Goal: Find contact information: Find contact information

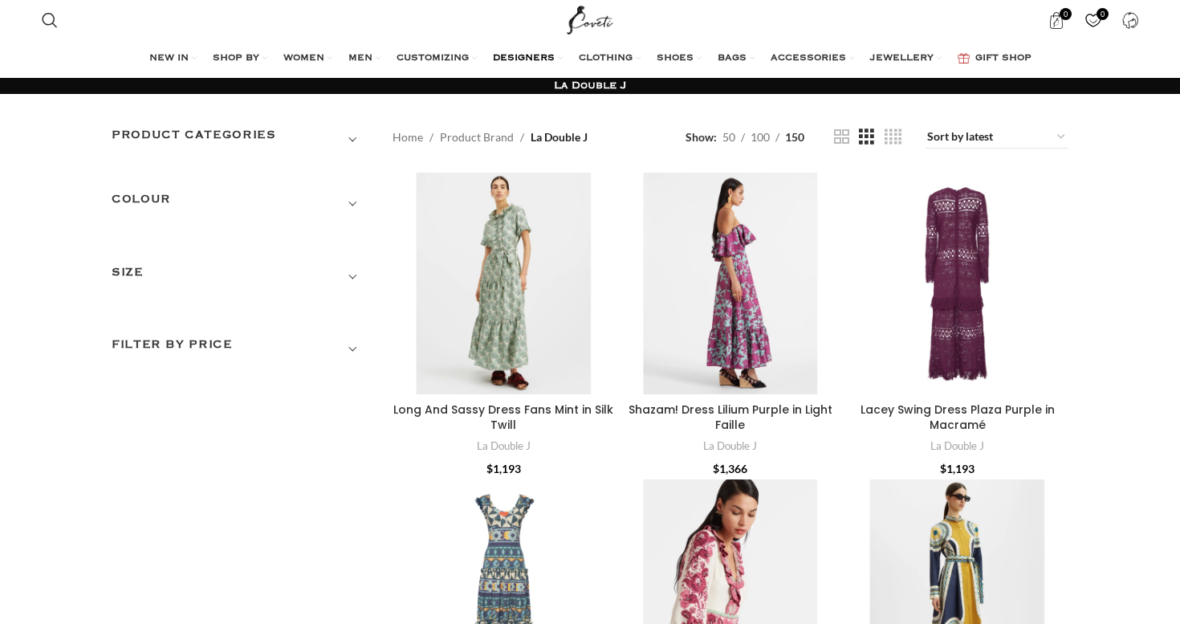
click at [540, 58] on span "DESIGNERS" at bounding box center [524, 58] width 62 height 13
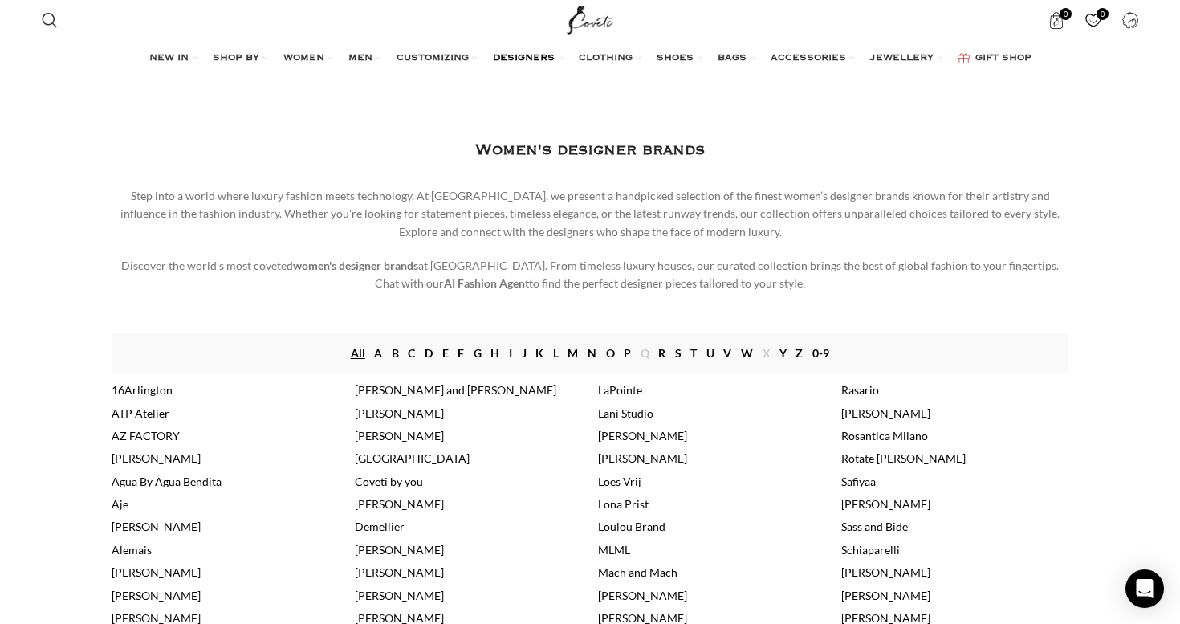
click at [601, 22] on img "Site logo" at bounding box center [591, 20] width 54 height 40
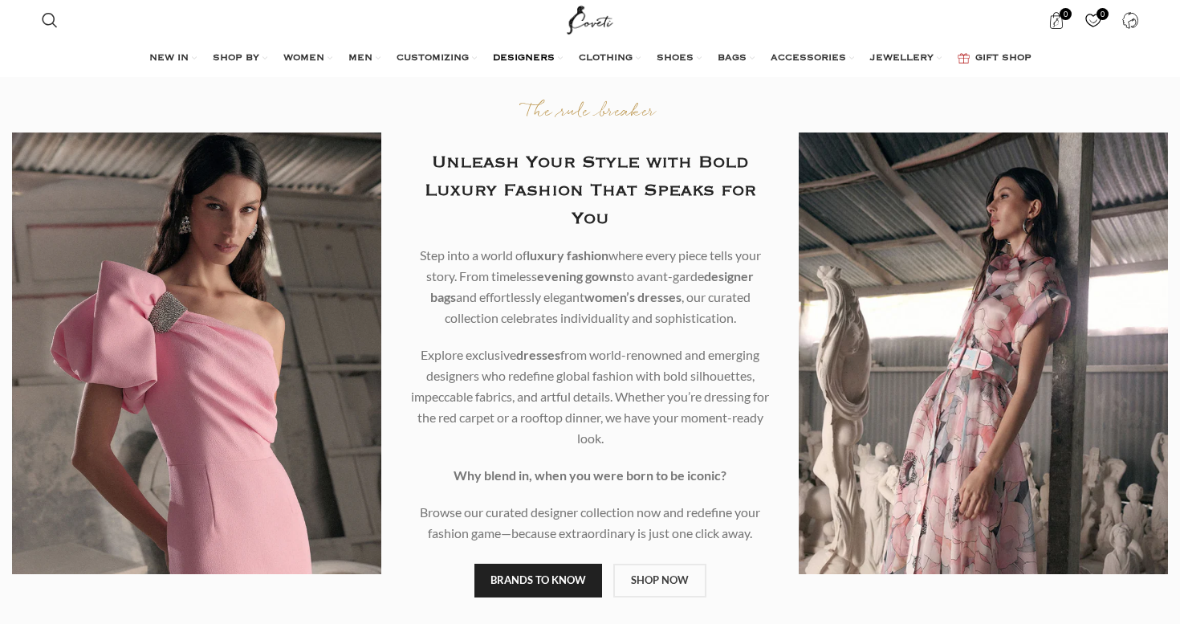
click at [540, 57] on span "DESIGNERS" at bounding box center [524, 58] width 62 height 13
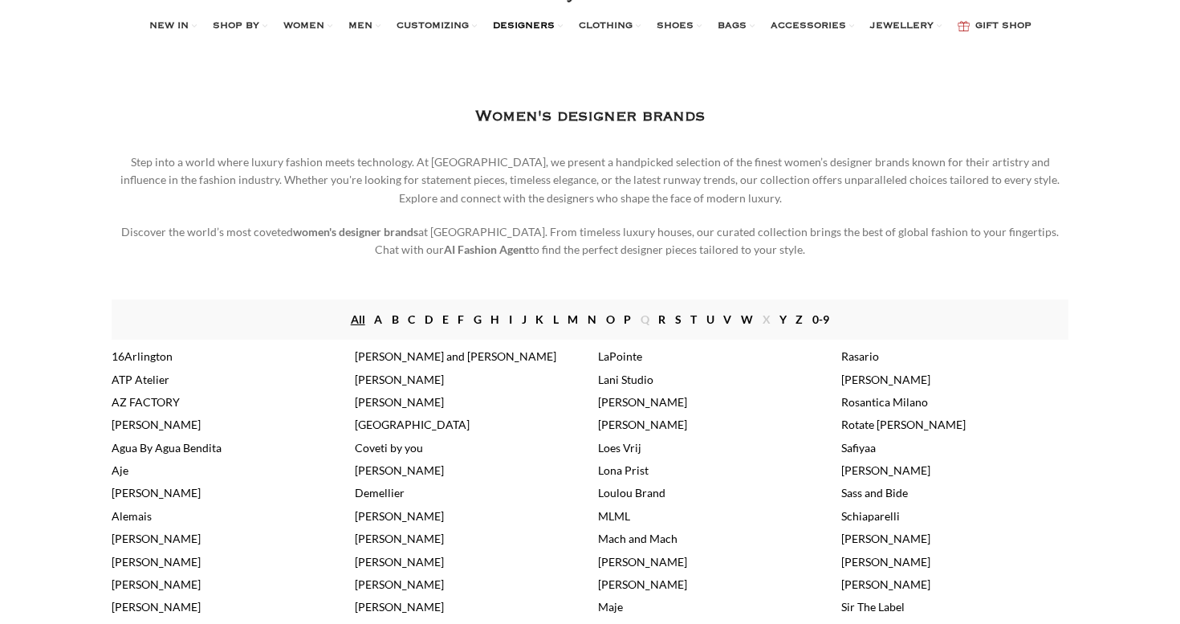
scroll to position [48, 0]
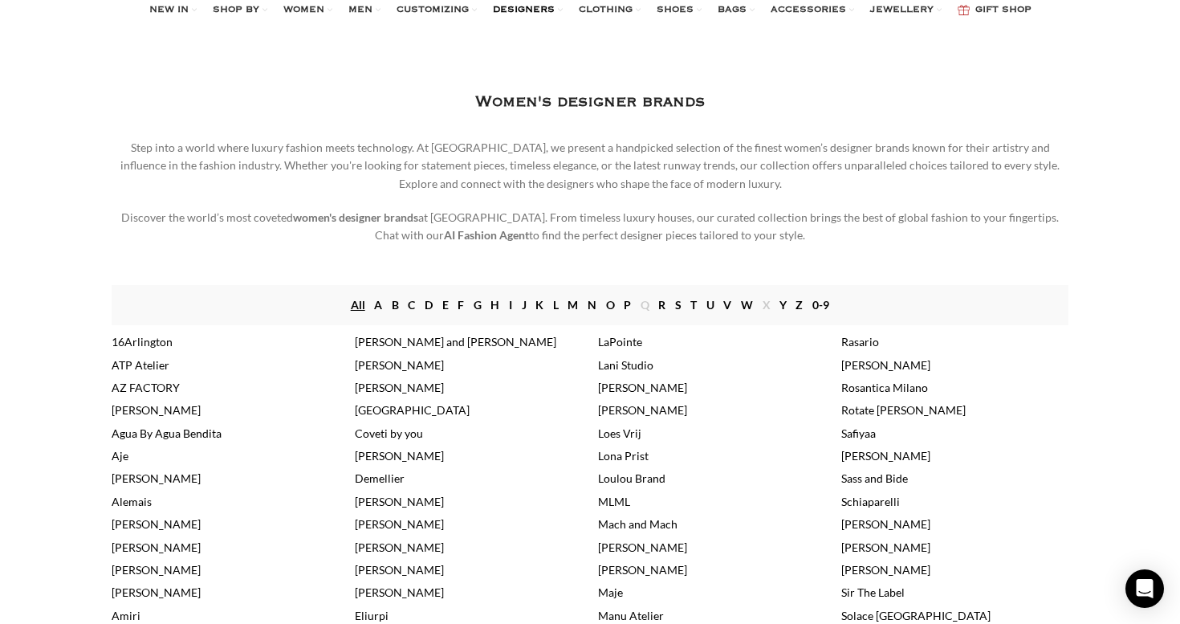
click at [188, 435] on link "Agua By Agua Bendita" at bounding box center [167, 433] width 110 height 14
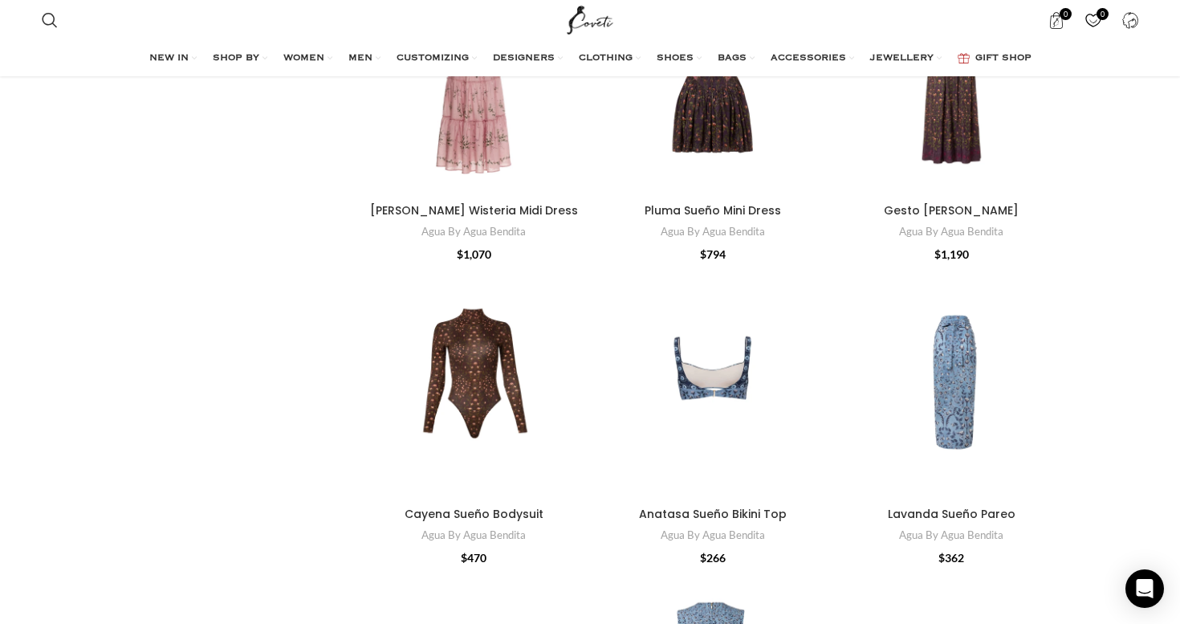
scroll to position [5681, 0]
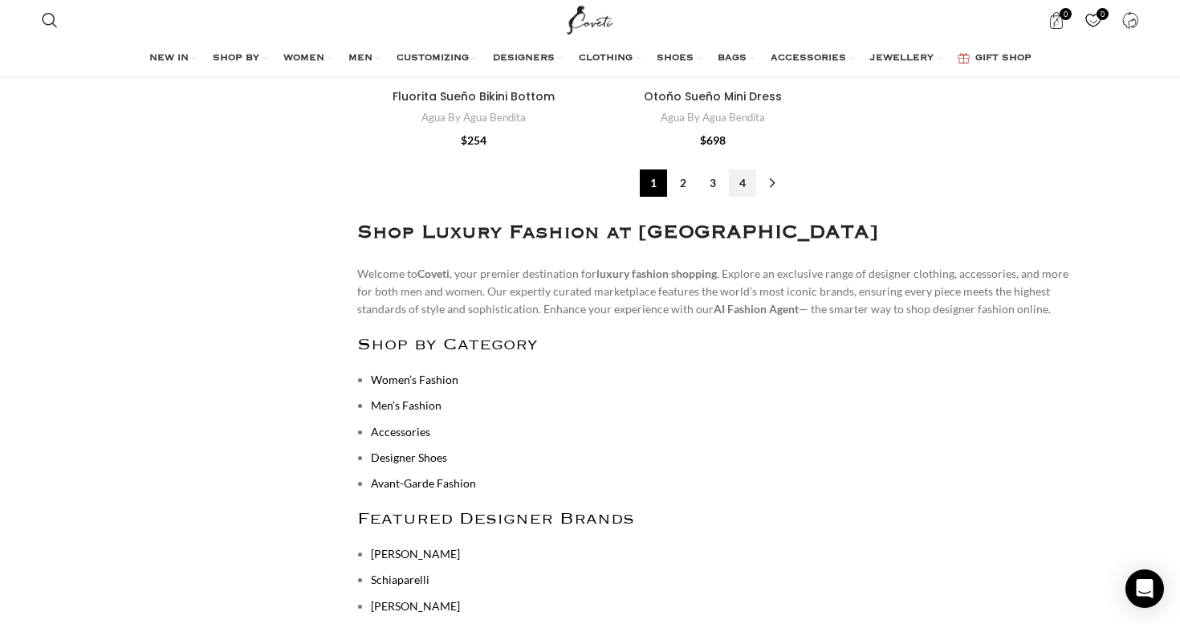
click at [737, 169] on link "4" at bounding box center [742, 182] width 27 height 27
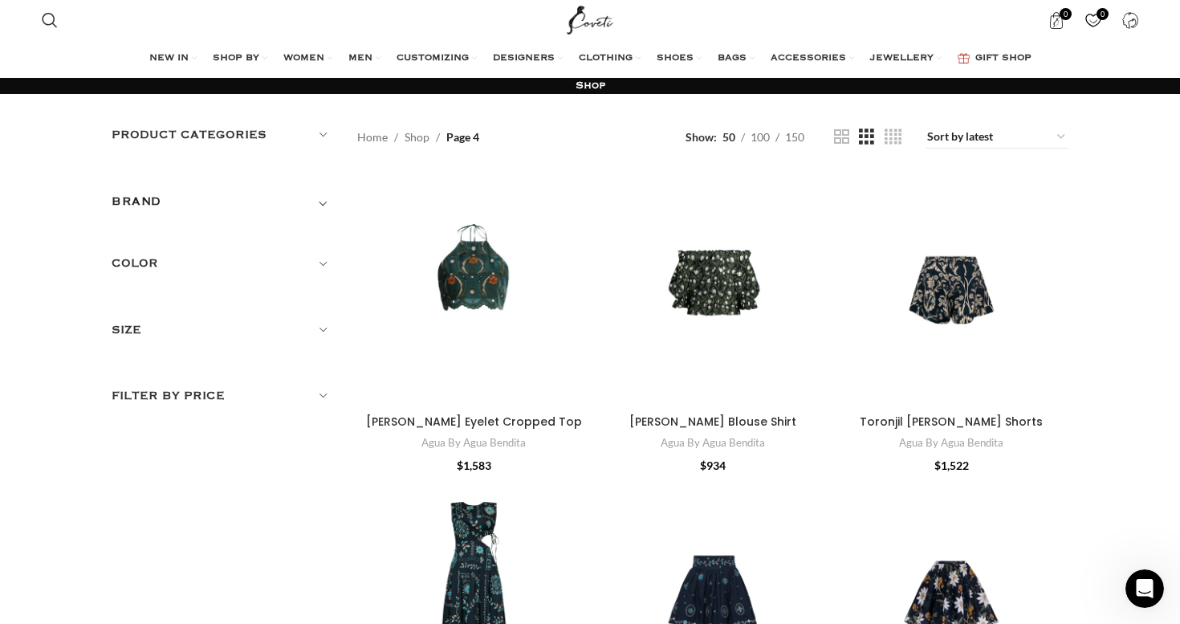
click at [593, 13] on img "Site logo" at bounding box center [591, 20] width 54 height 40
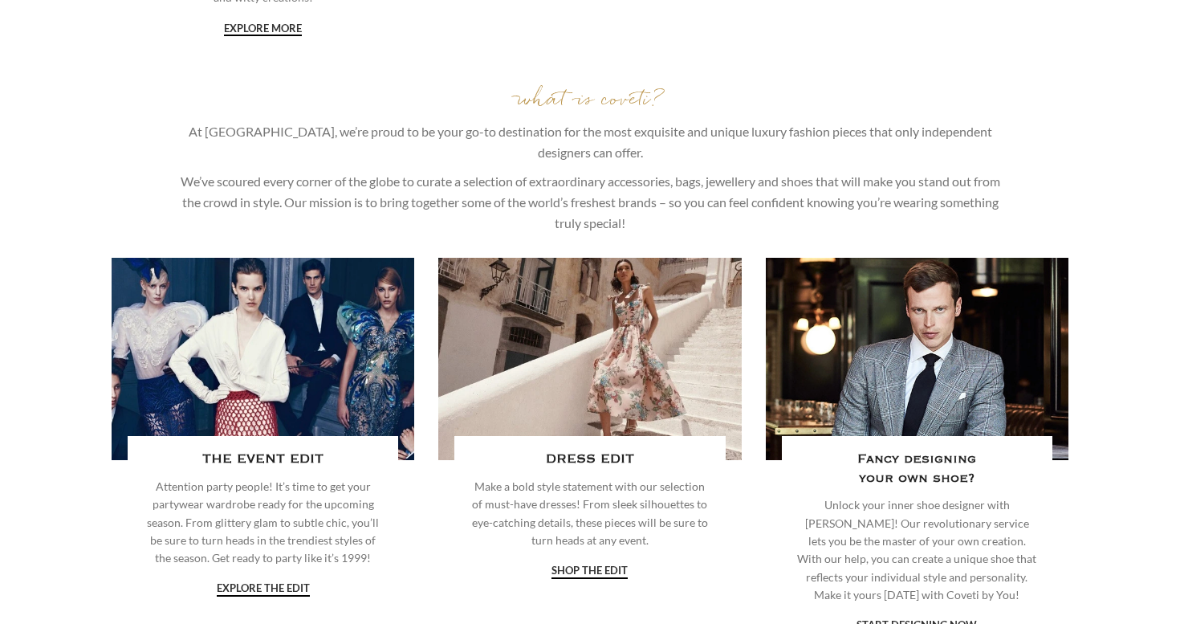
scroll to position [3781, 0]
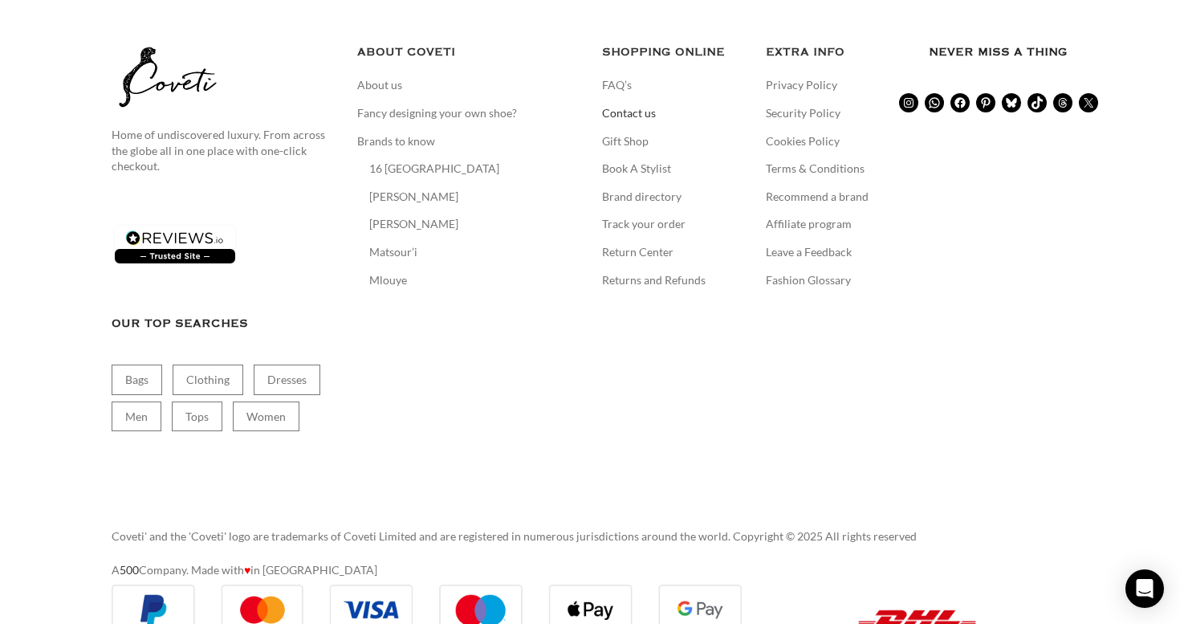
click at [632, 105] on link "Contact us" at bounding box center [629, 113] width 55 height 16
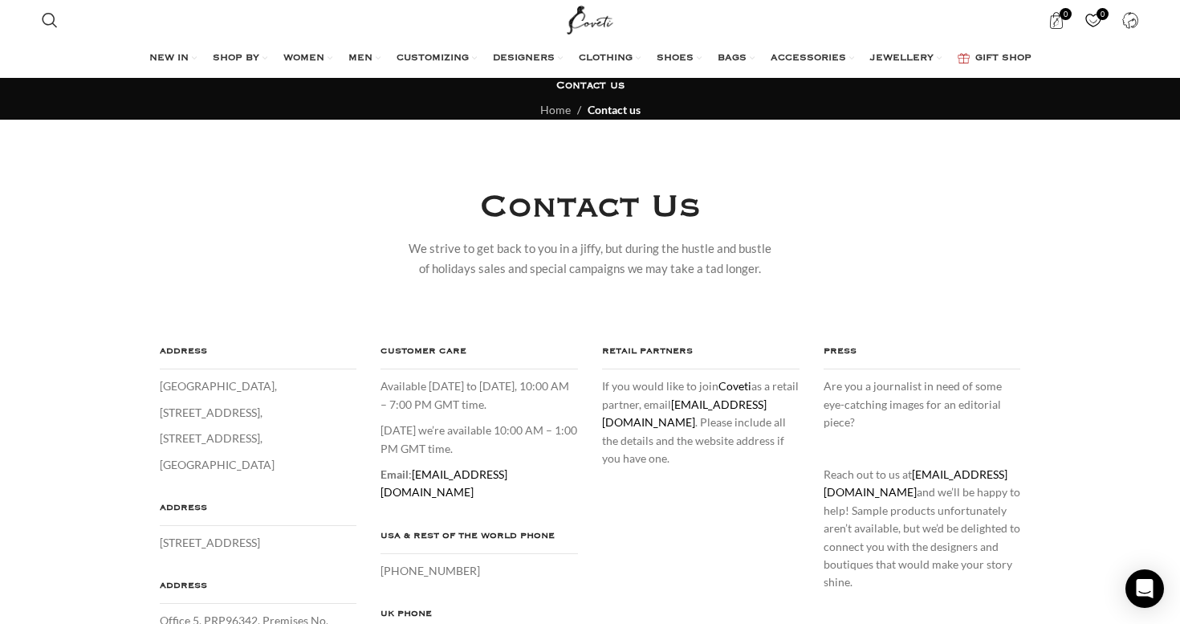
click at [602, 26] on img "Site logo" at bounding box center [591, 20] width 54 height 40
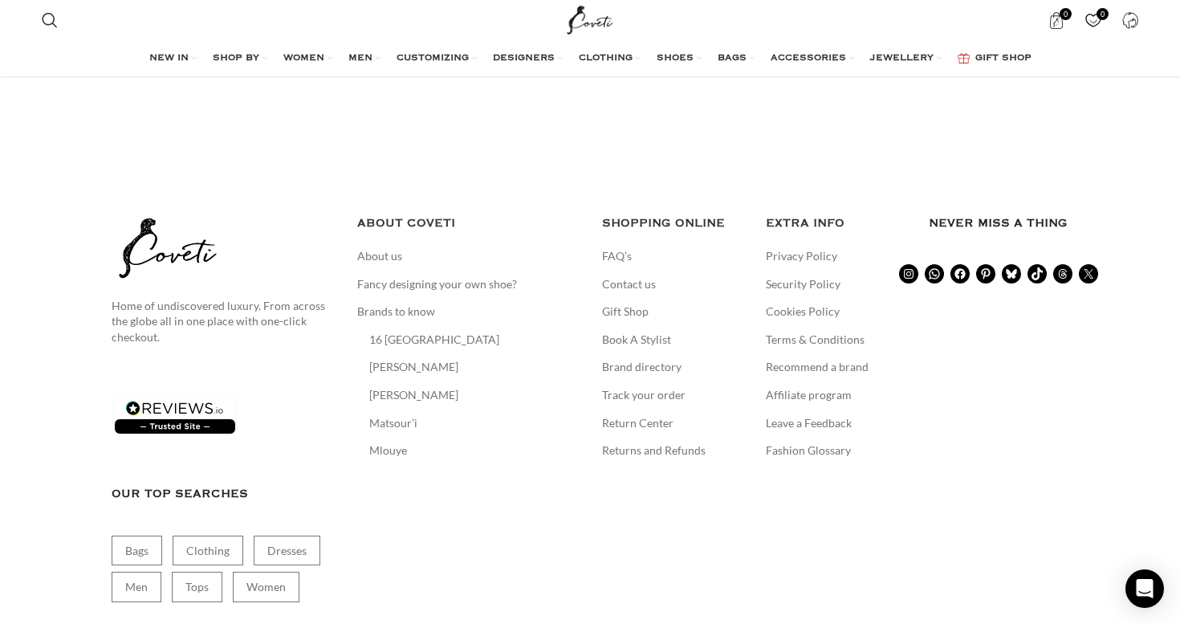
scroll to position [3628, 0]
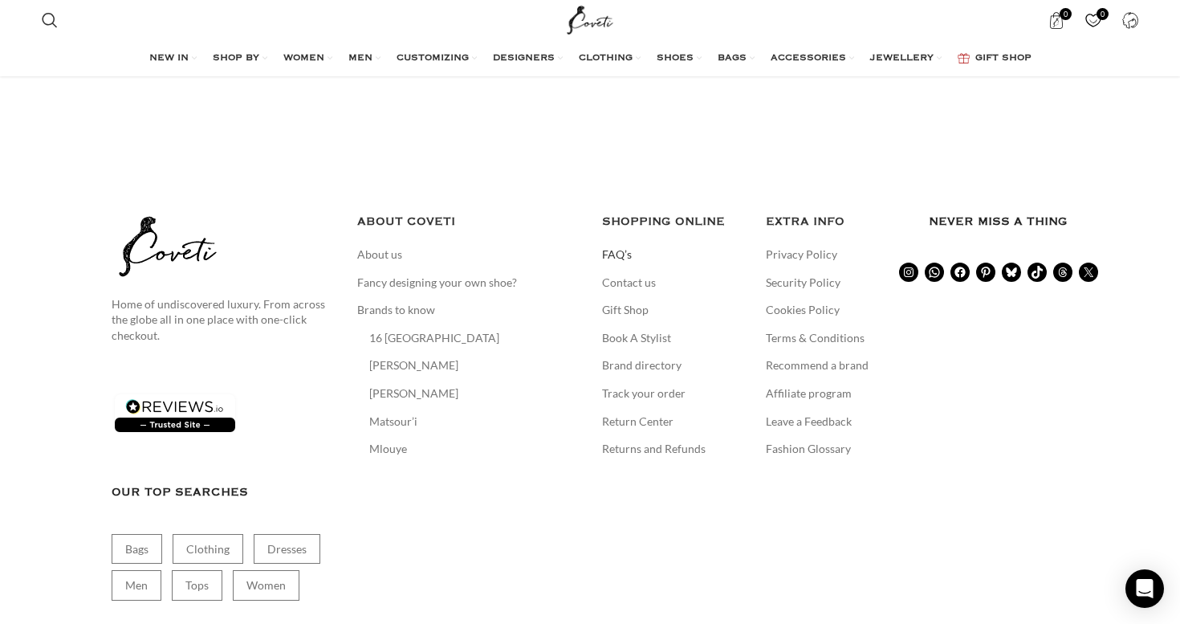
click at [604, 247] on link "FAQ’s" at bounding box center [617, 255] width 31 height 16
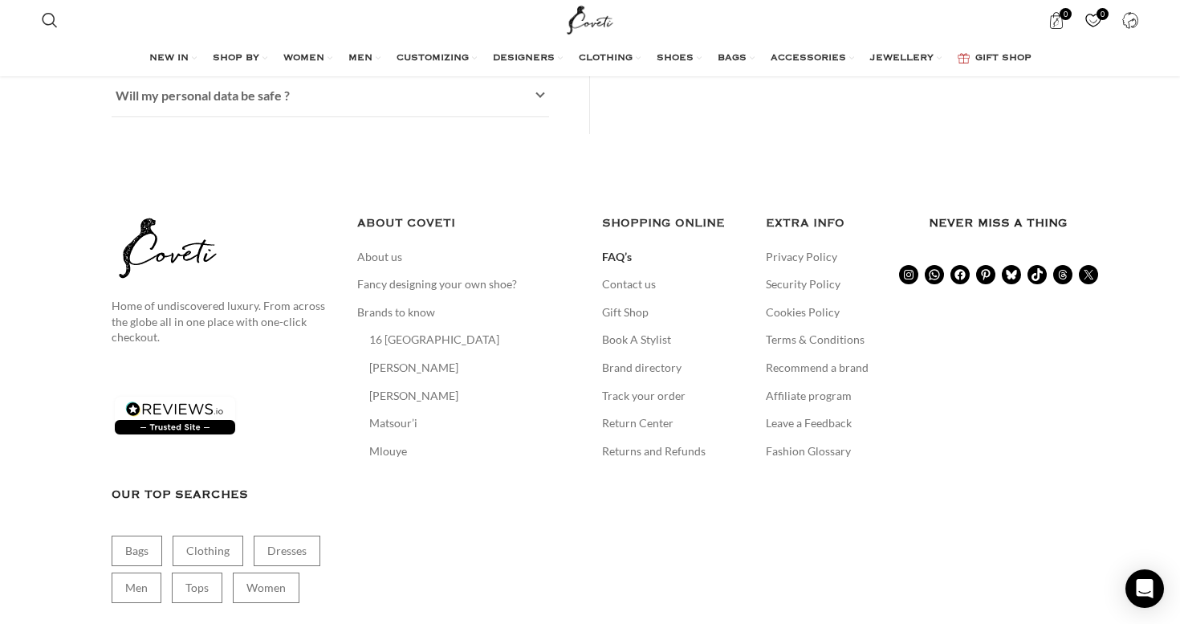
scroll to position [1205, 0]
click at [632, 286] on link "Contact us" at bounding box center [629, 285] width 55 height 16
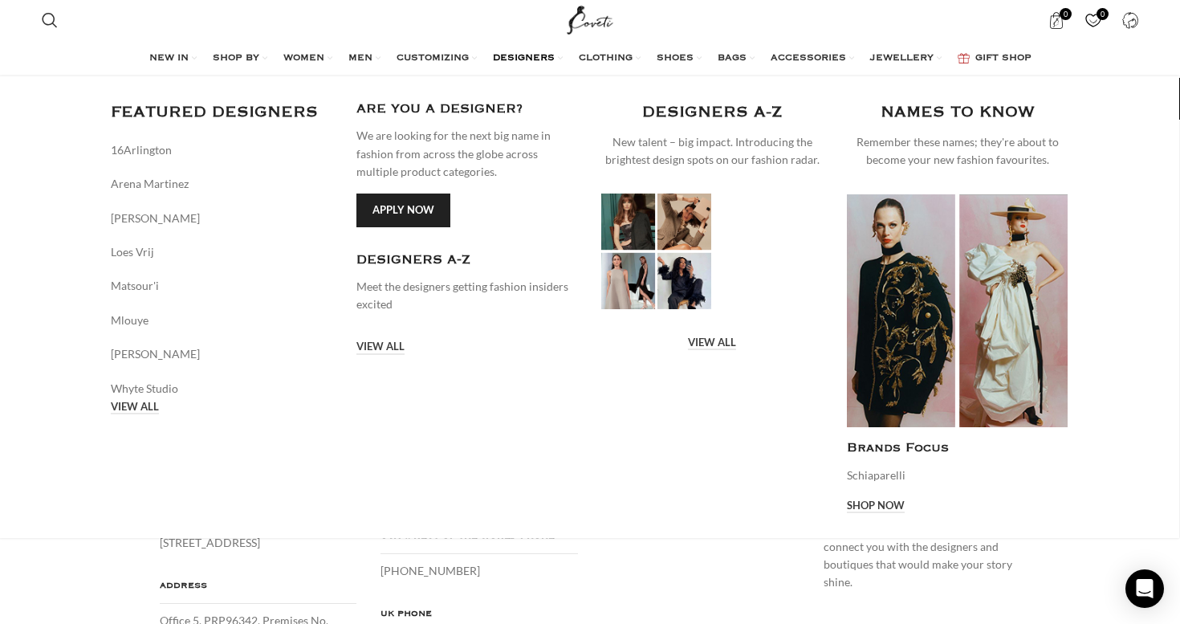
click at [538, 53] on span "DESIGNERS" at bounding box center [524, 58] width 62 height 13
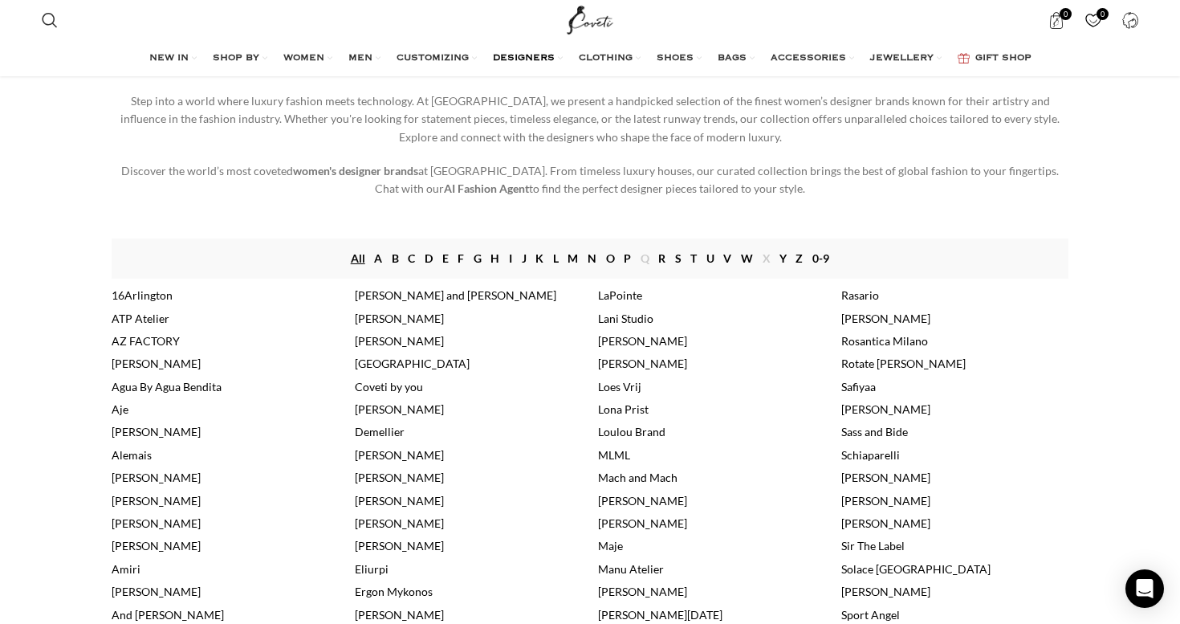
scroll to position [117, 0]
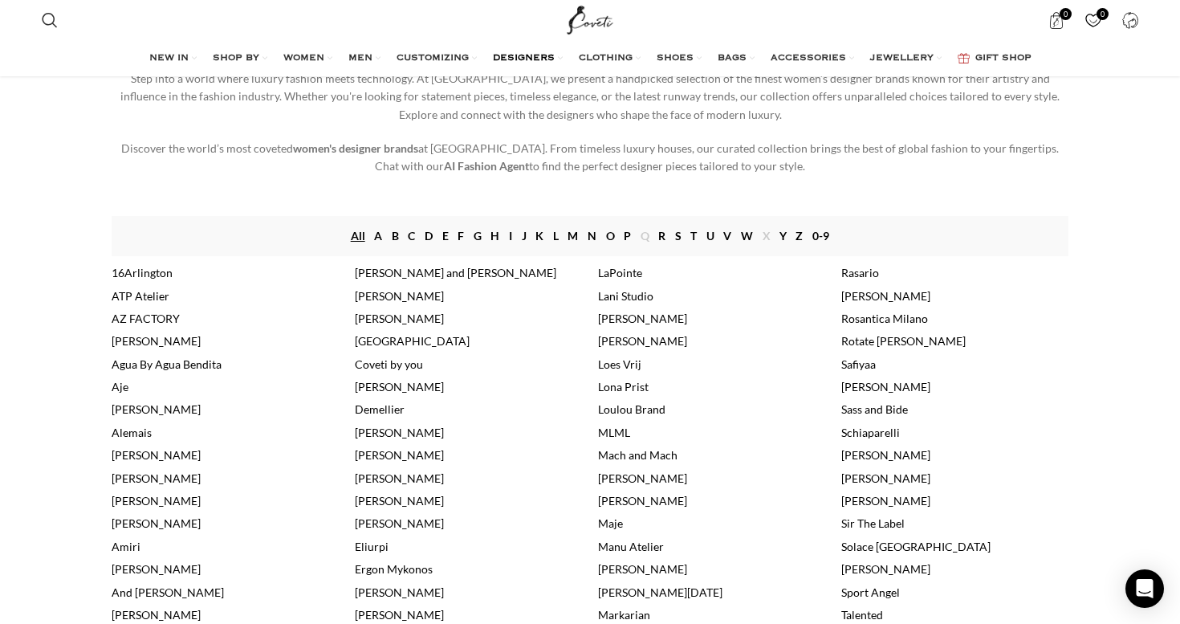
click at [182, 365] on link "Agua By Agua Bendita" at bounding box center [167, 364] width 110 height 14
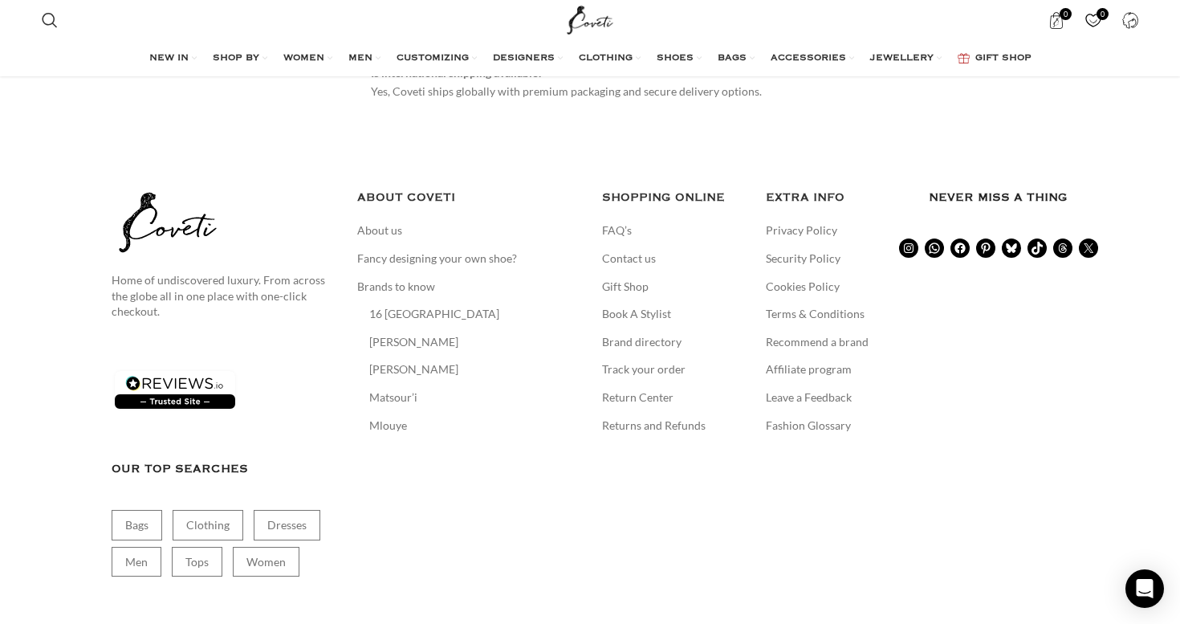
scroll to position [6942, 0]
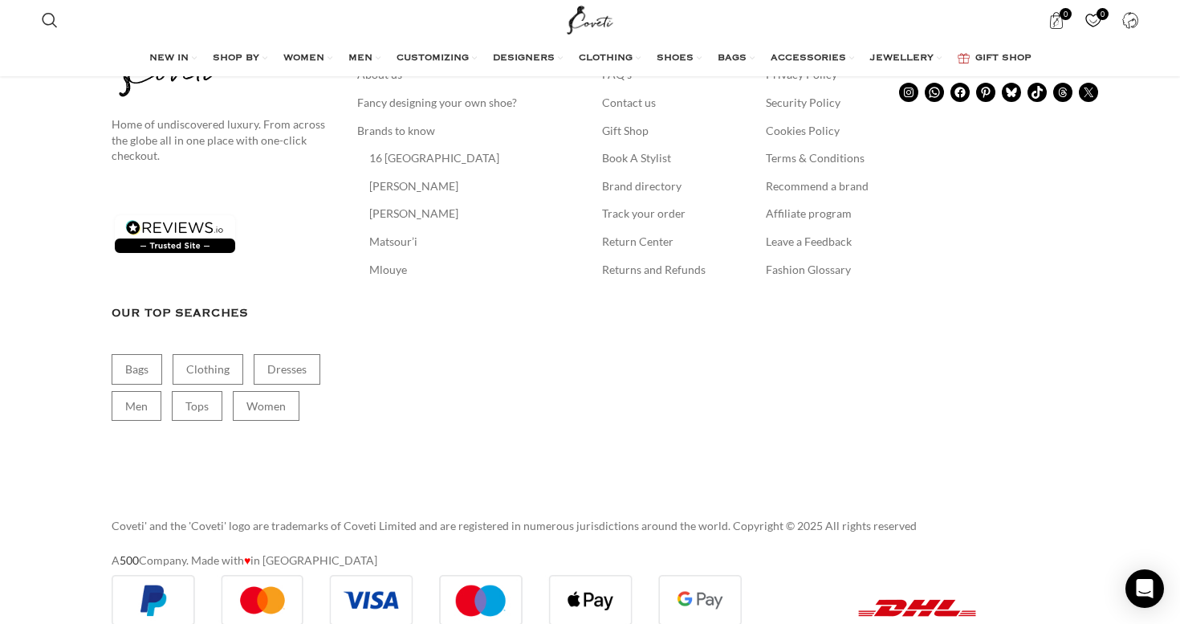
click at [212, 517] on p "Coveti' and the 'Coveti' logo are trademarks of Coveti Limited and are register…" at bounding box center [590, 526] width 957 height 18
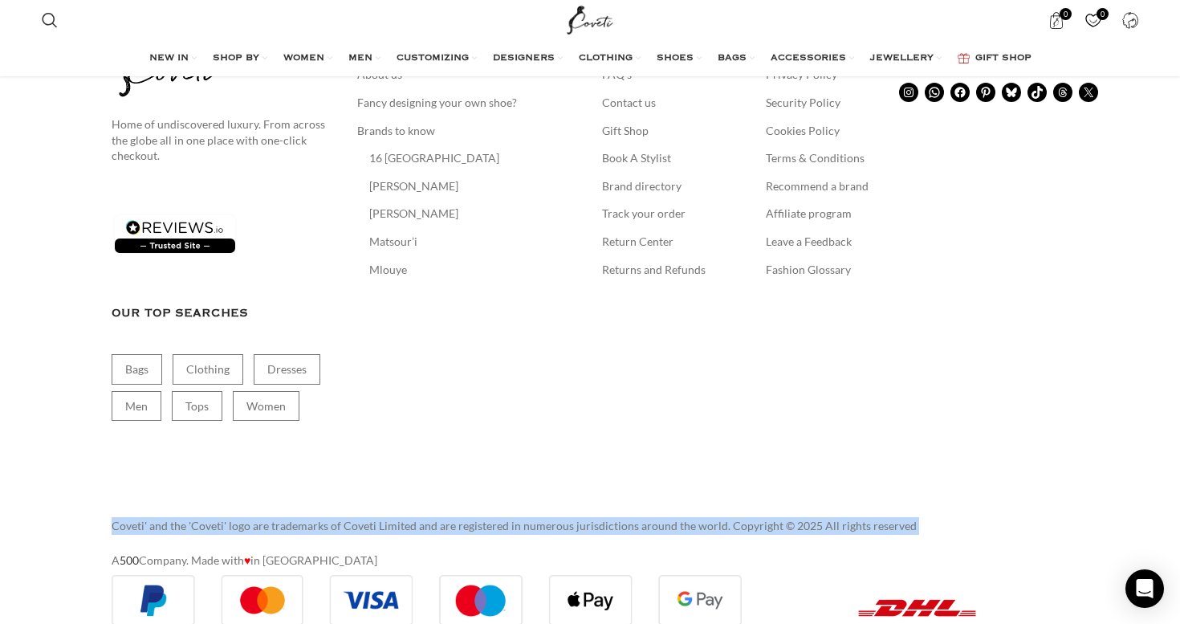
click at [691, 456] on aside "Home of undiscovered luxury. From across the globe all in one place with one-cl…" at bounding box center [590, 259] width 957 height 516
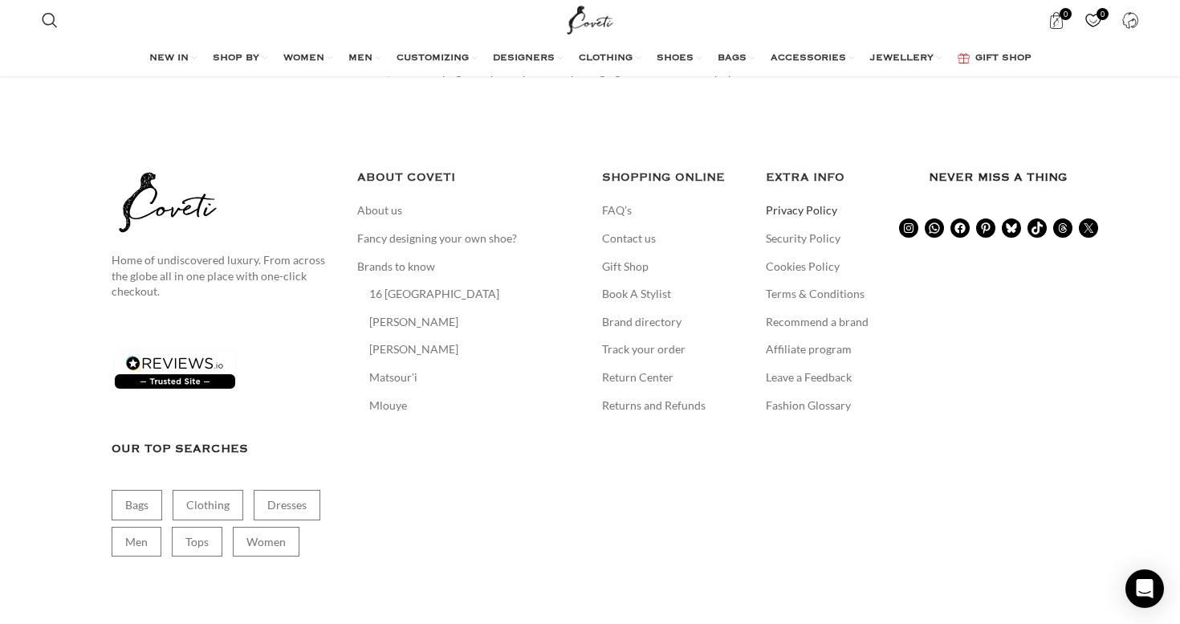
scroll to position [6807, 0]
click at [648, 230] on link "Contact us" at bounding box center [629, 238] width 55 height 16
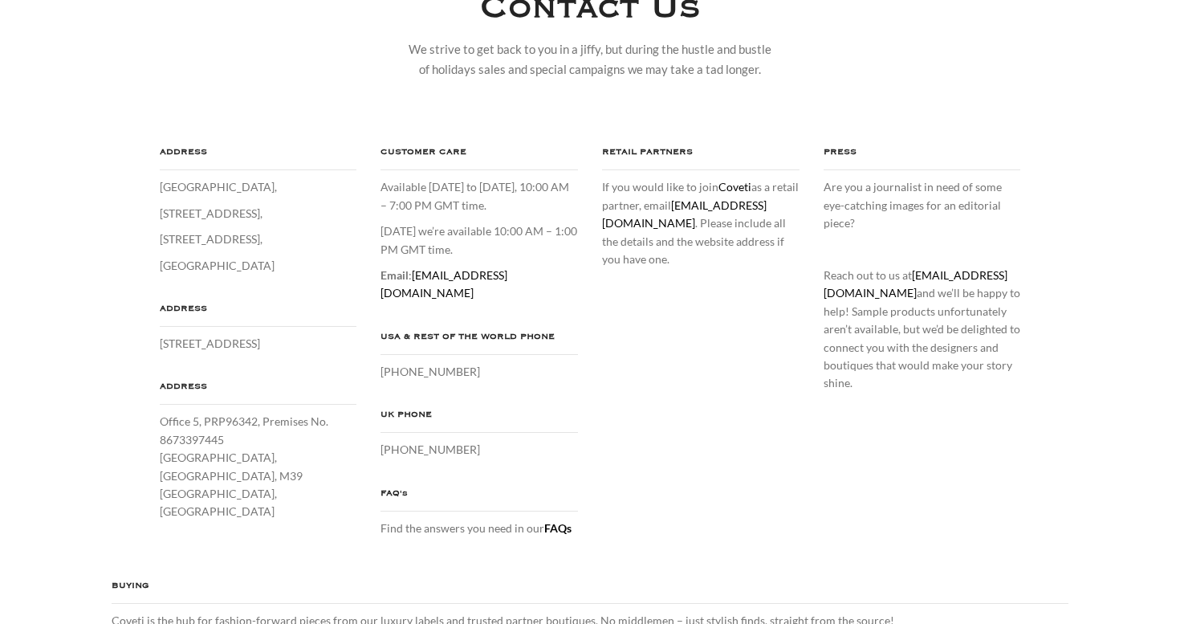
scroll to position [199, 0]
drag, startPoint x: 733, startPoint y: 226, endPoint x: 597, endPoint y: 228, distance: 135.7
click at [597, 228] on div "RETAIL PARTNERS If you would like to join Coveti as a retail partner, email [EM…" at bounding box center [701, 206] width 222 height 124
copy link "[EMAIL_ADDRESS][DOMAIN_NAME]"
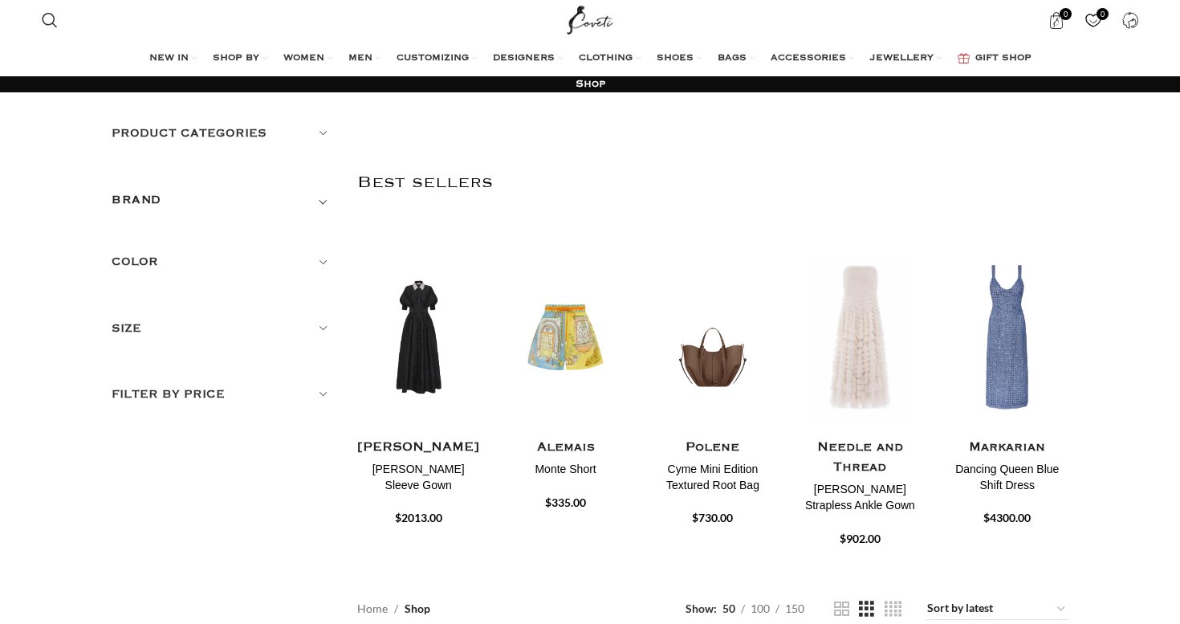
scroll to position [6807, 0]
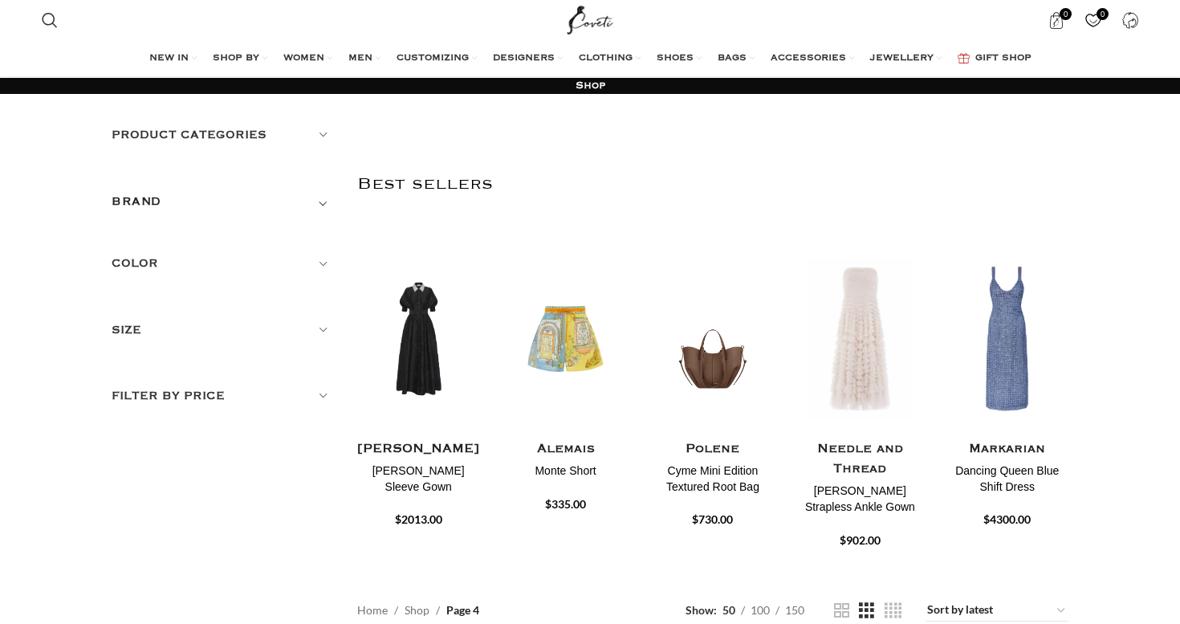
scroll to position [1687, 0]
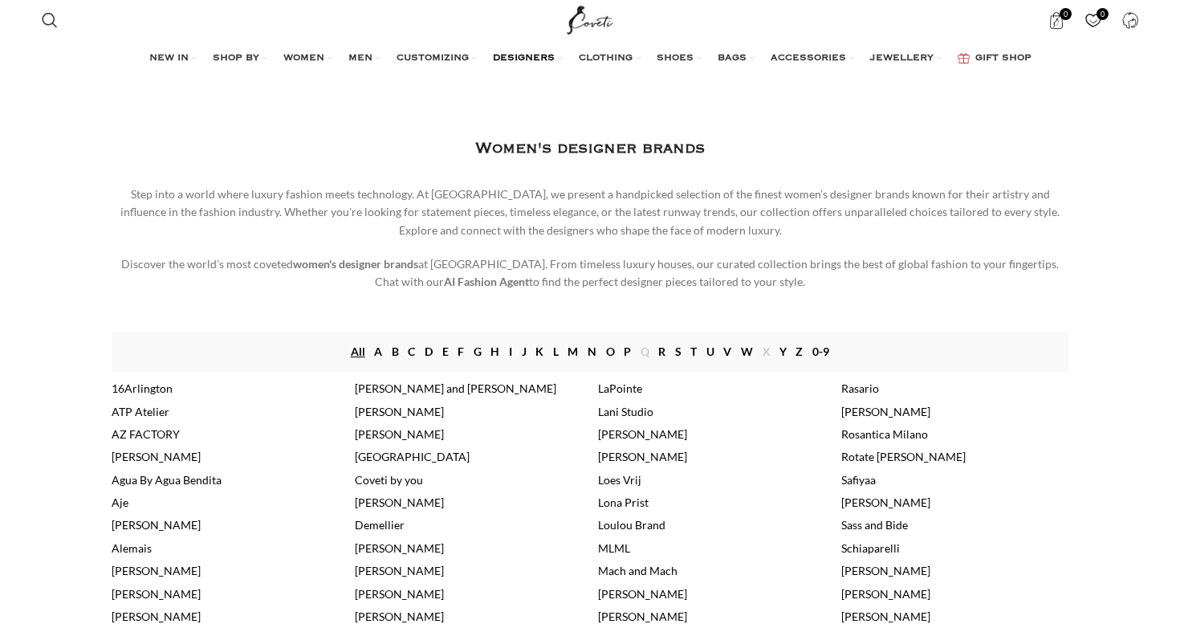
scroll to position [48, 0]
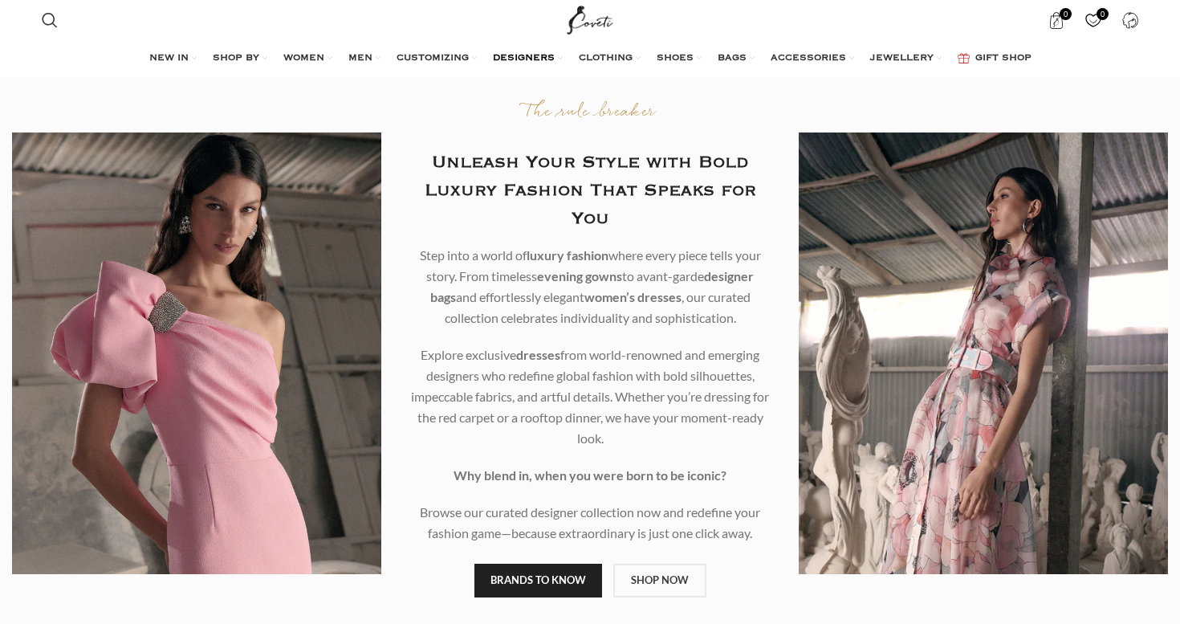
click at [536, 57] on span "DESIGNERS" at bounding box center [524, 58] width 62 height 13
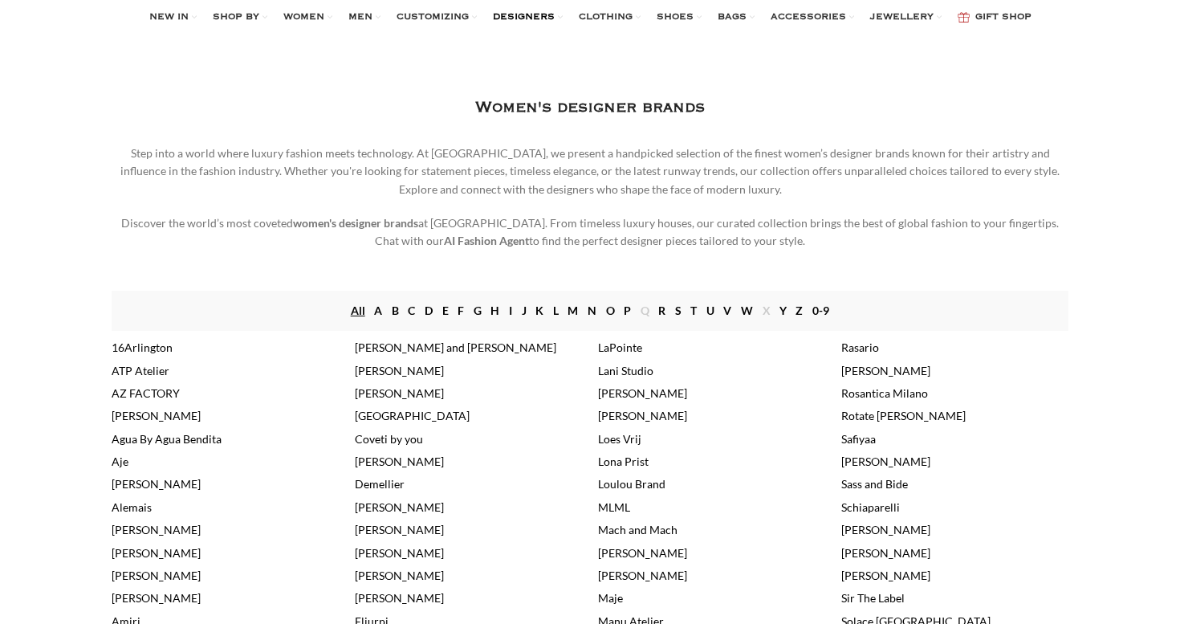
scroll to position [55, 0]
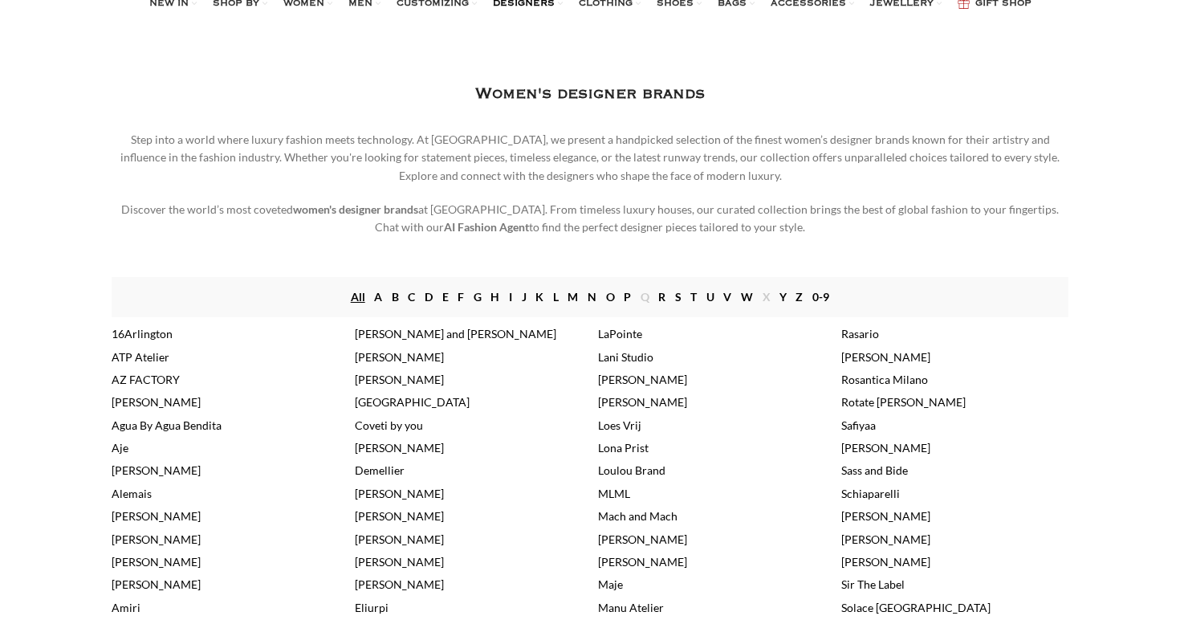
click at [161, 431] on link "Agua By Agua Bendita" at bounding box center [167, 425] width 110 height 14
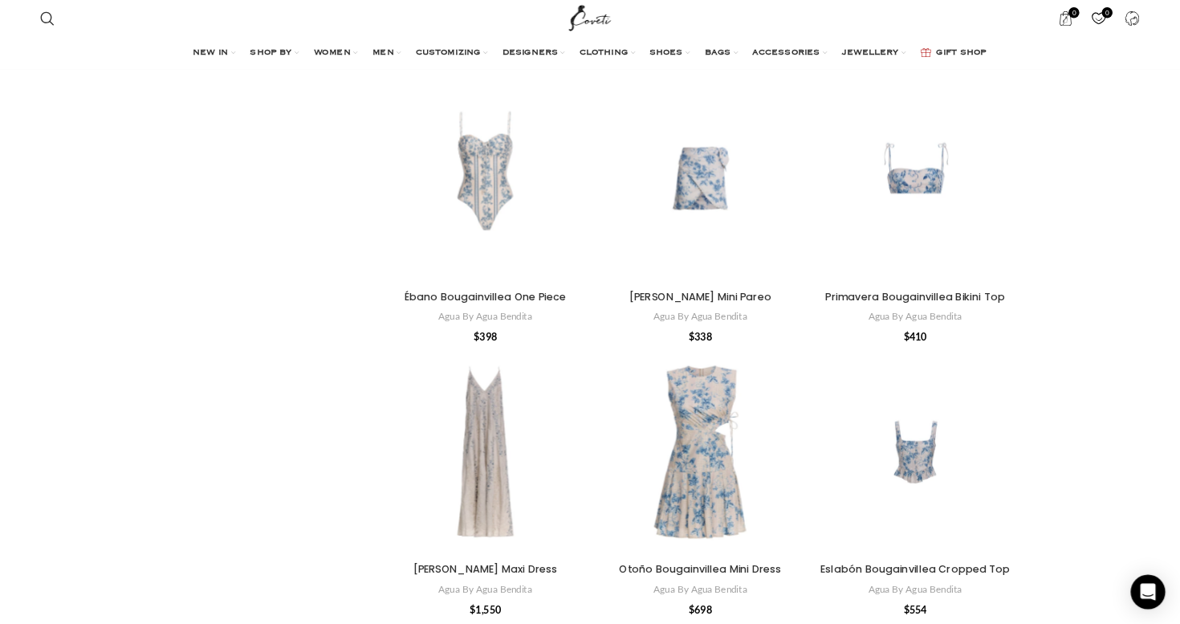
scroll to position [565, 0]
